Goal: Task Accomplishment & Management: Use online tool/utility

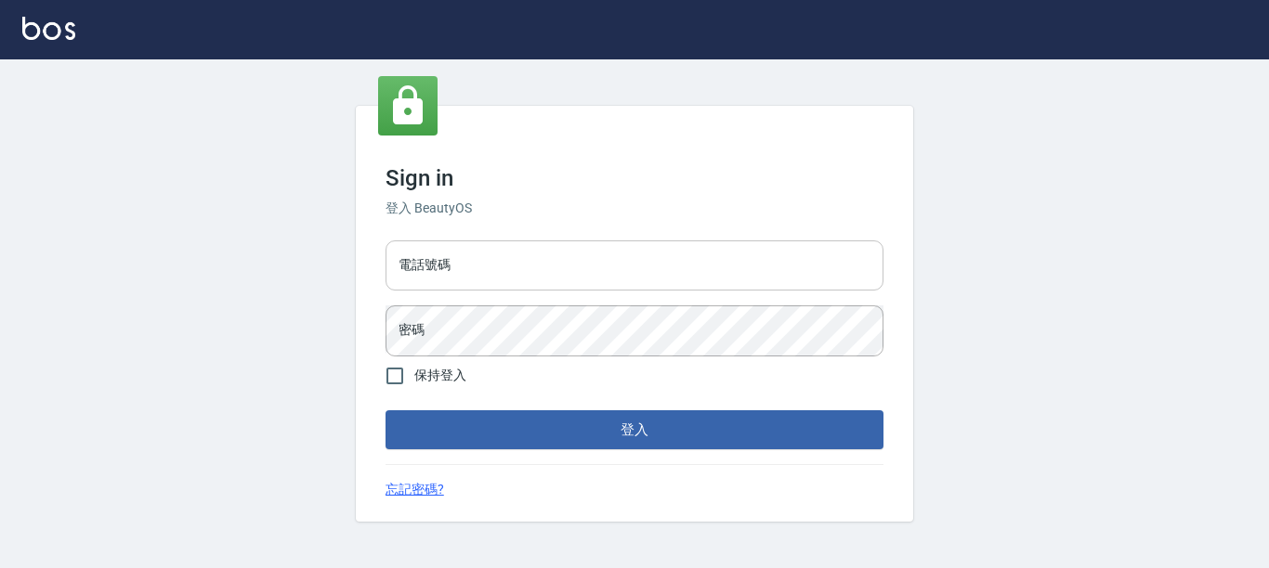
drag, startPoint x: 474, startPoint y: 234, endPoint x: 474, endPoint y: 245, distance: 11.1
click at [474, 241] on div "Sign in 登入 BeautyOS 電話號碼 電話號碼 密碼 密碼 保持登入 登入 忘記密碼?" at bounding box center [634, 314] width 557 height 416
click at [474, 245] on input "電話號碼" at bounding box center [634, 266] width 498 height 50
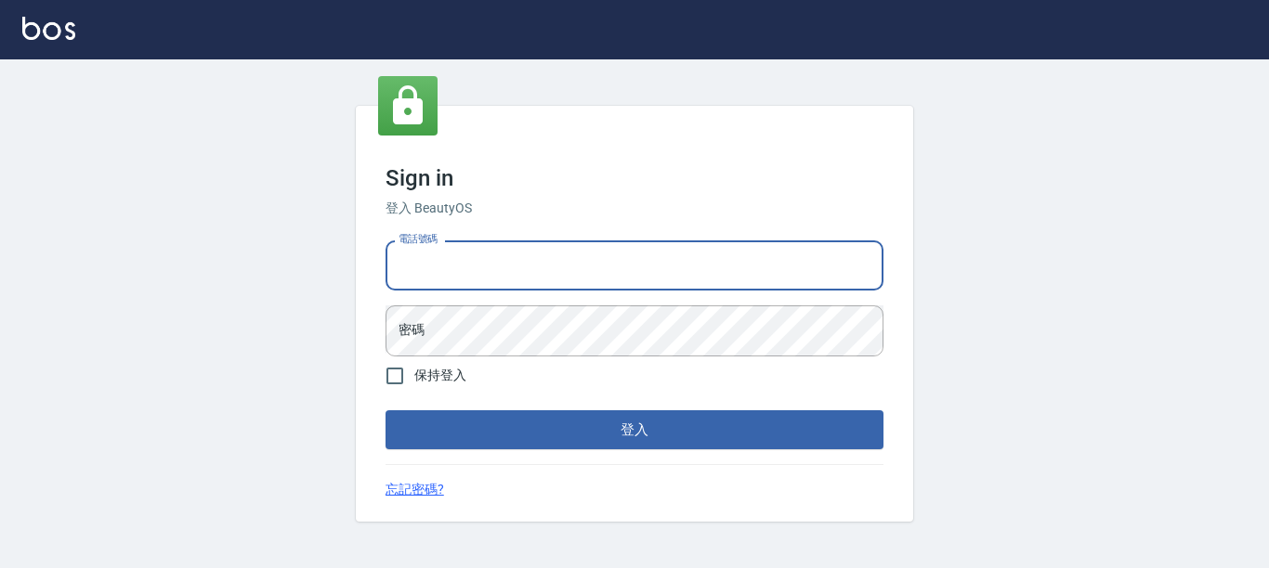
type input "7320483"
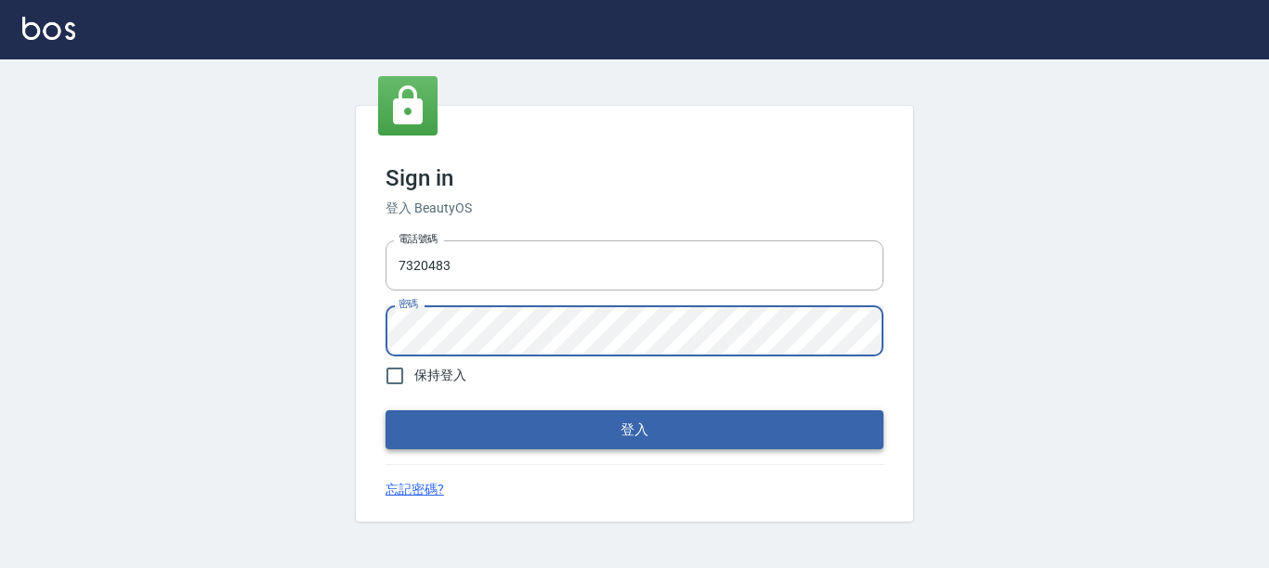
click at [619, 437] on button "登入" at bounding box center [634, 430] width 498 height 39
click at [656, 437] on button "登入" at bounding box center [634, 430] width 498 height 39
